Goal: Task Accomplishment & Management: Use online tool/utility

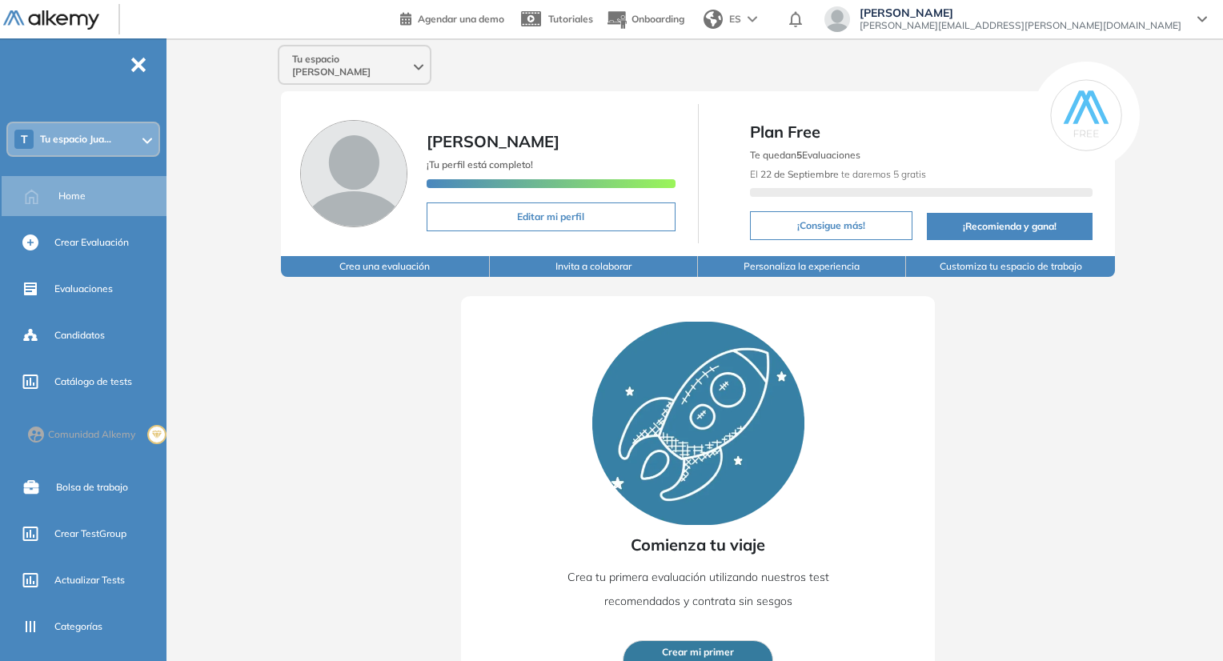
click at [393, 70] on div "Tu espacio [PERSON_NAME]" at bounding box center [354, 65] width 150 height 38
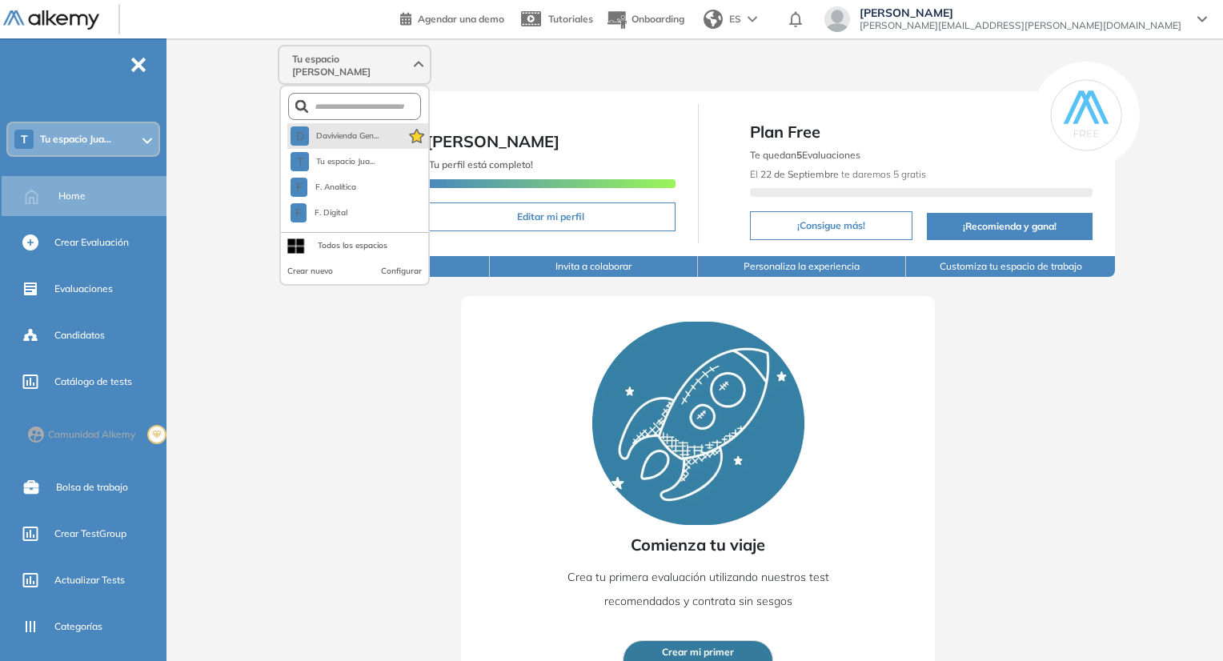
click at [393, 123] on li "D Davivienda Gen..." at bounding box center [357, 136] width 141 height 26
click at [379, 130] on span "Davivienda Gen..." at bounding box center [346, 136] width 63 height 13
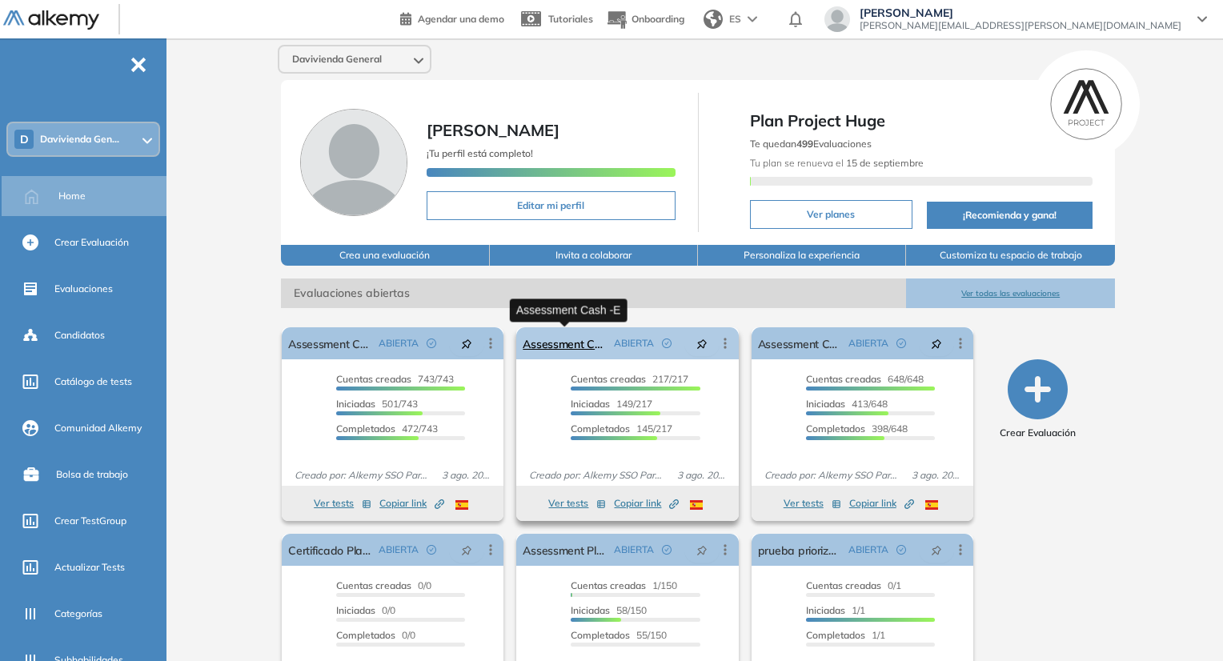
click at [535, 345] on link "Assessment Cash -E" at bounding box center [565, 343] width 84 height 32
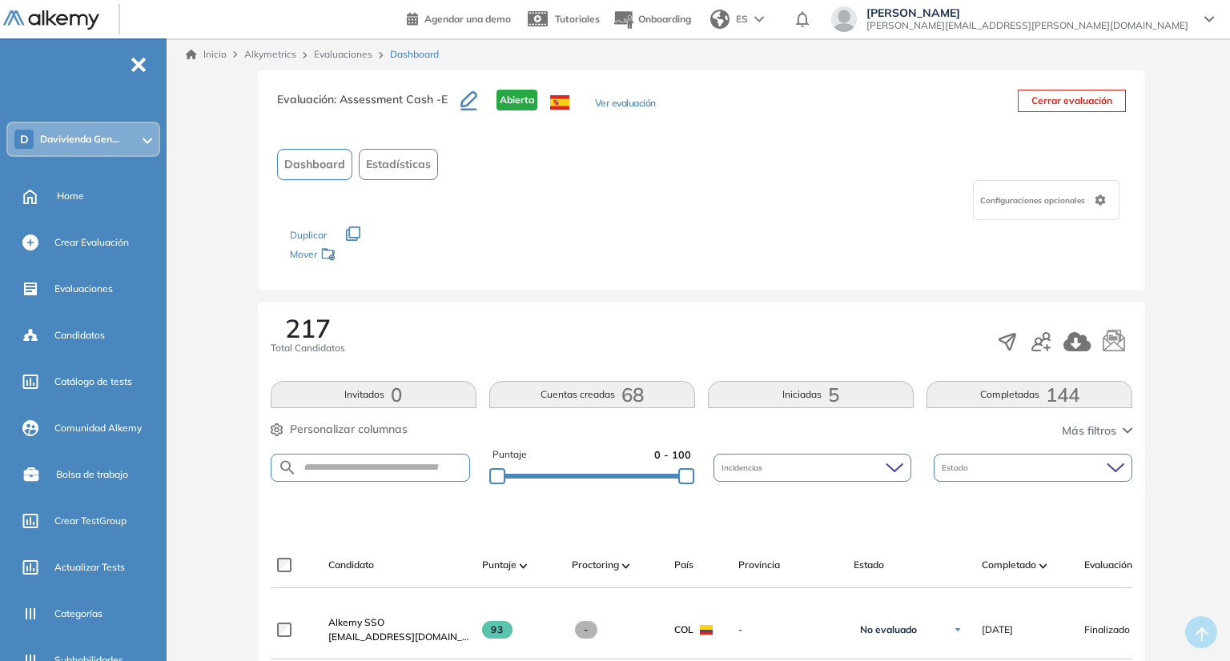
click at [1049, 395] on span "144" at bounding box center [1062, 395] width 34 height 0
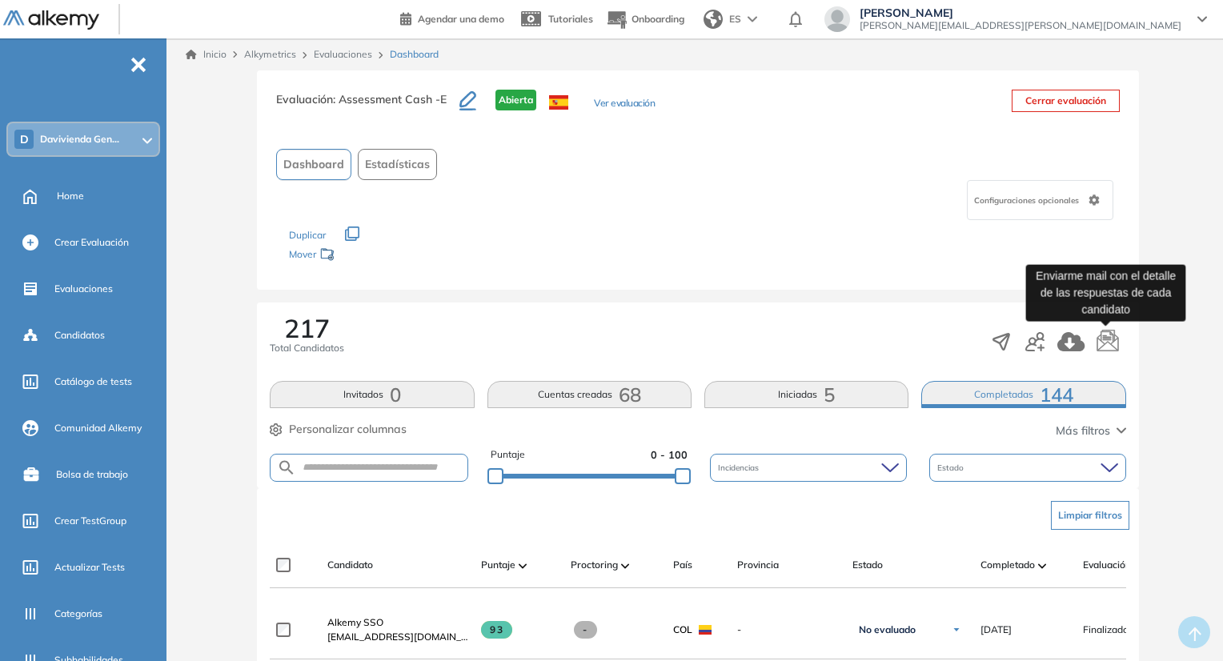
click at [1095, 346] on button "button" at bounding box center [1106, 342] width 28 height 30
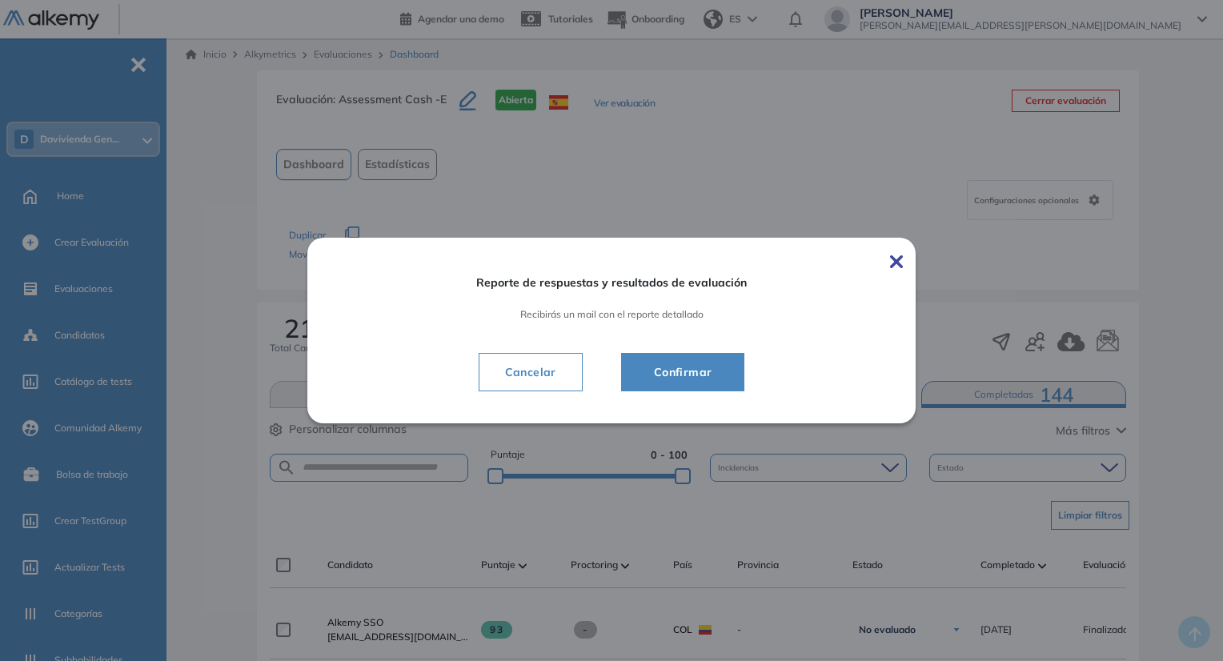
click at [715, 387] on button "Confirmar" at bounding box center [683, 372] width 124 height 38
